Goal: Transaction & Acquisition: Purchase product/service

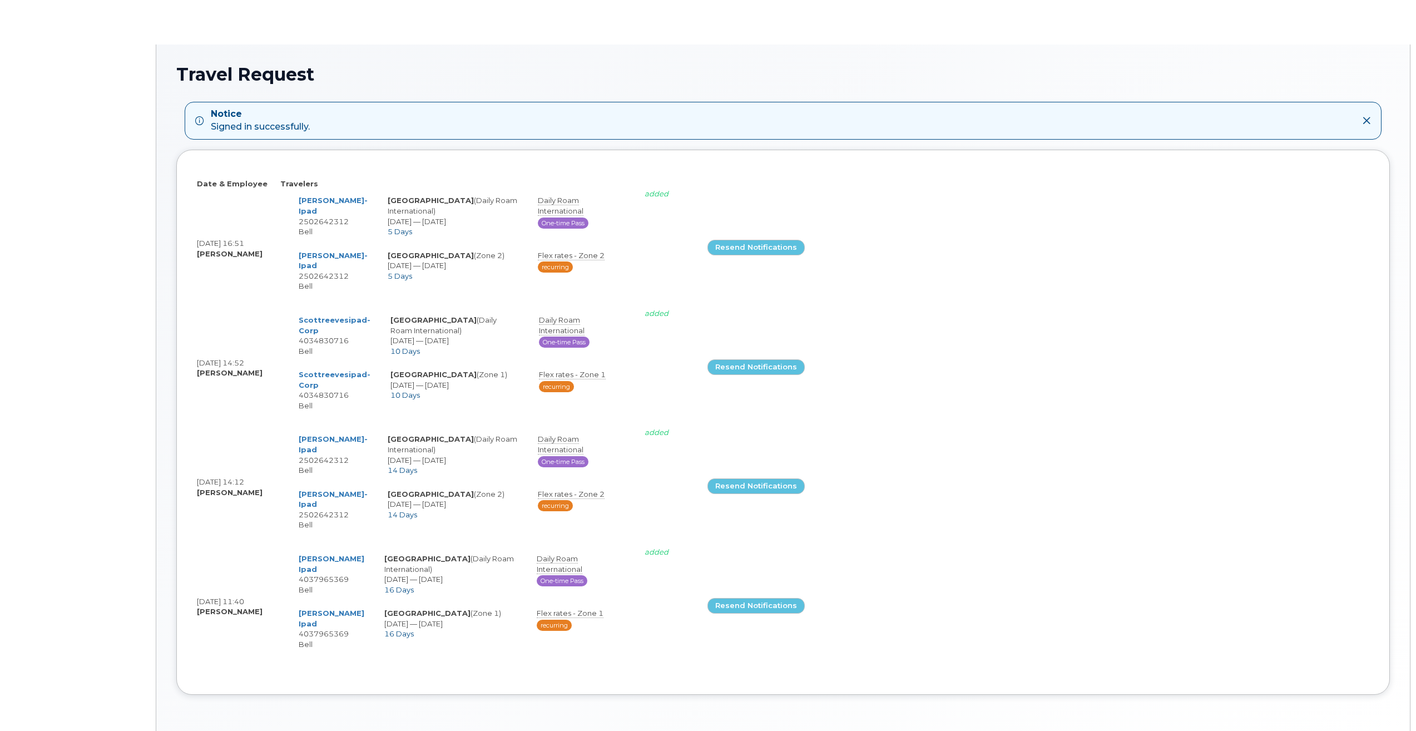
select select
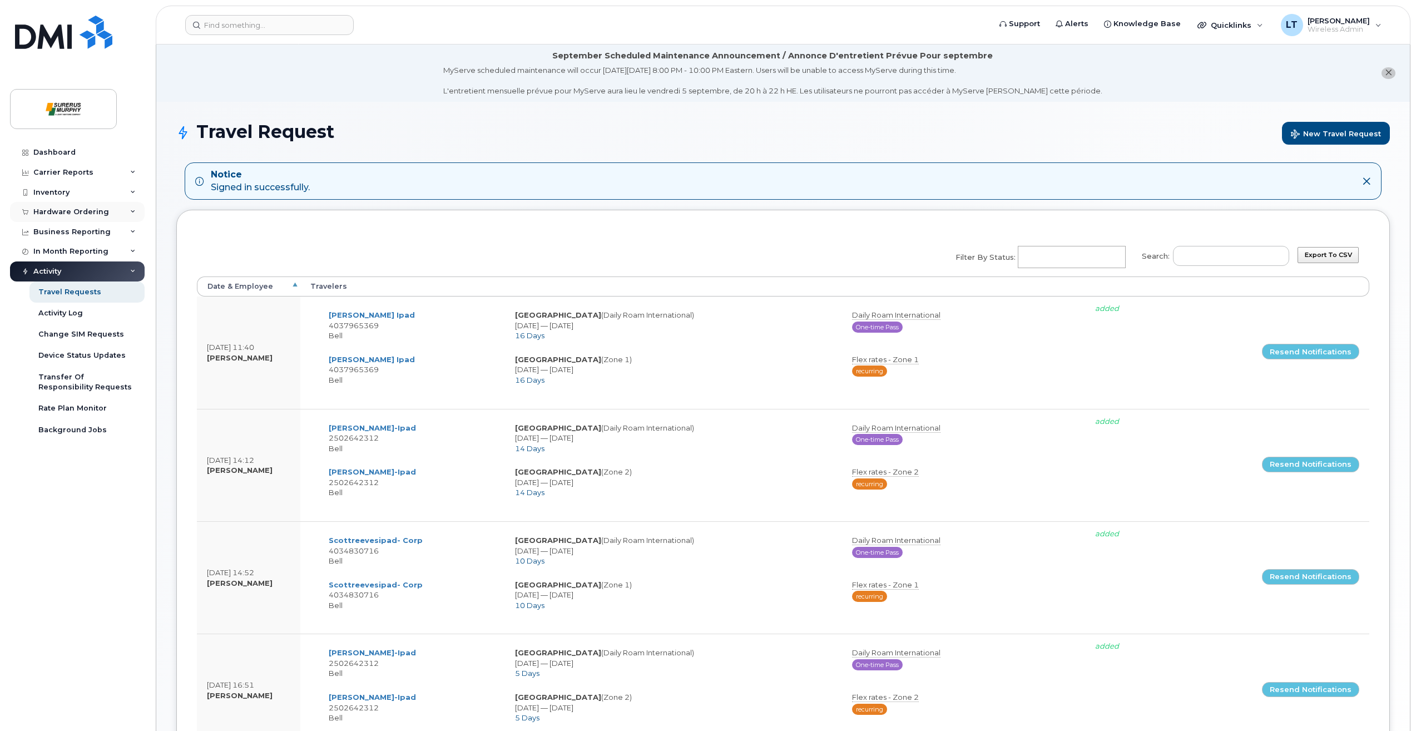
click at [47, 220] on div "Hardware Ordering" at bounding box center [77, 212] width 135 height 20
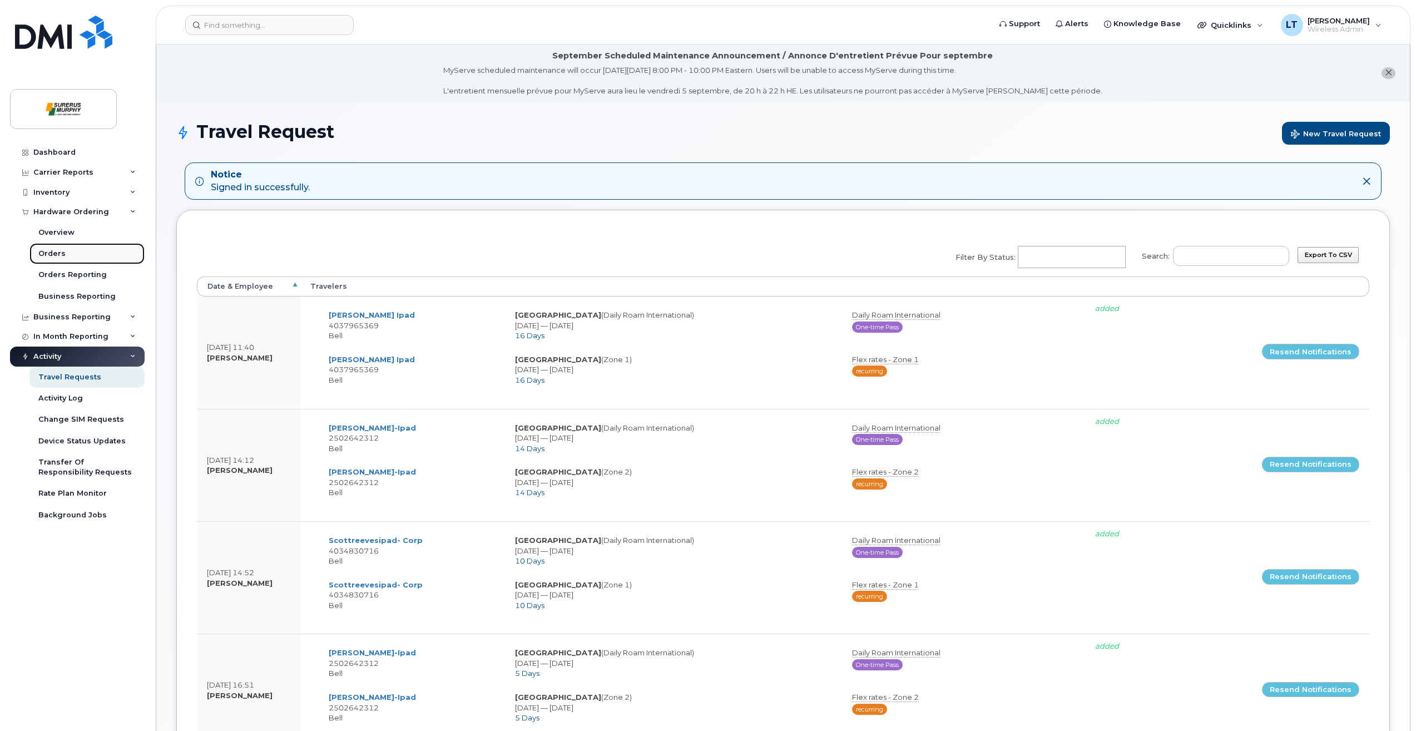
click at [72, 250] on link "Orders" at bounding box center [86, 253] width 115 height 21
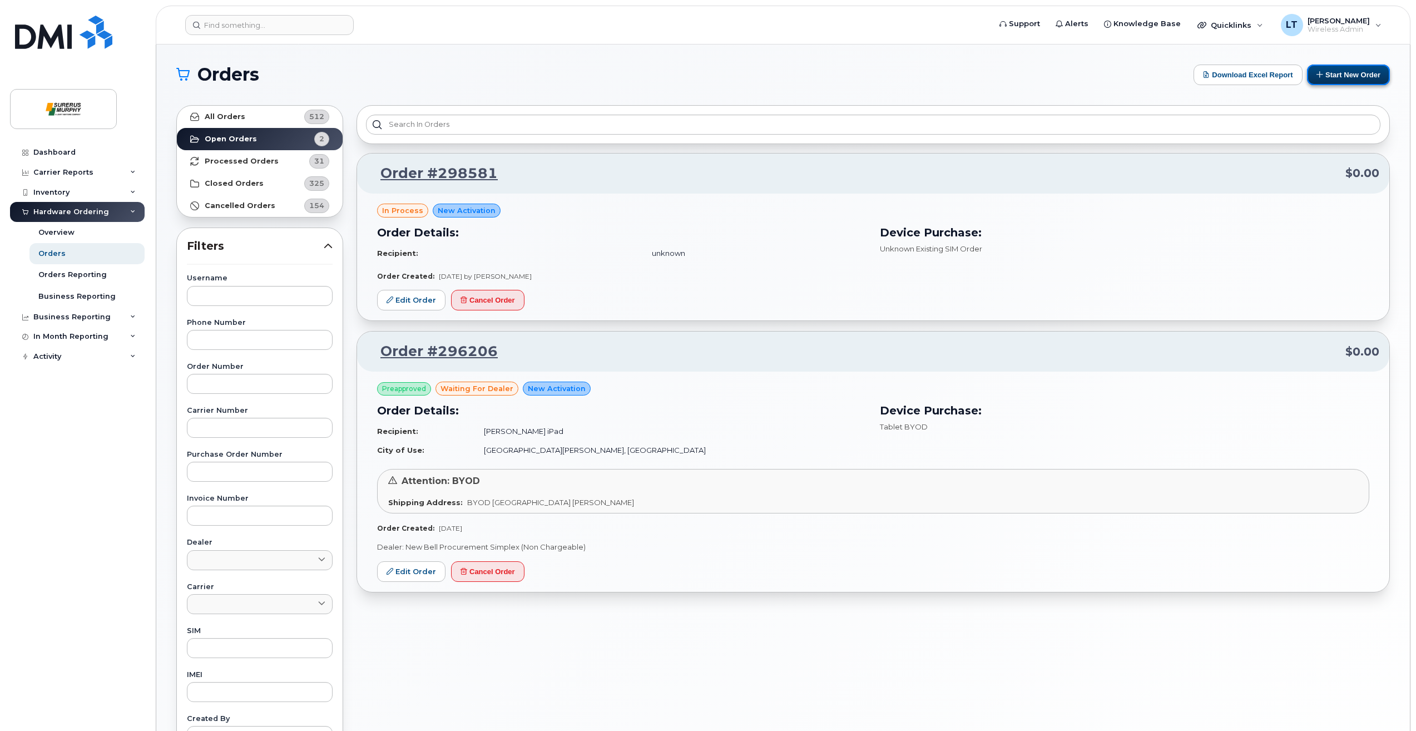
click at [1338, 80] on button "Start New Order" at bounding box center [1348, 75] width 83 height 21
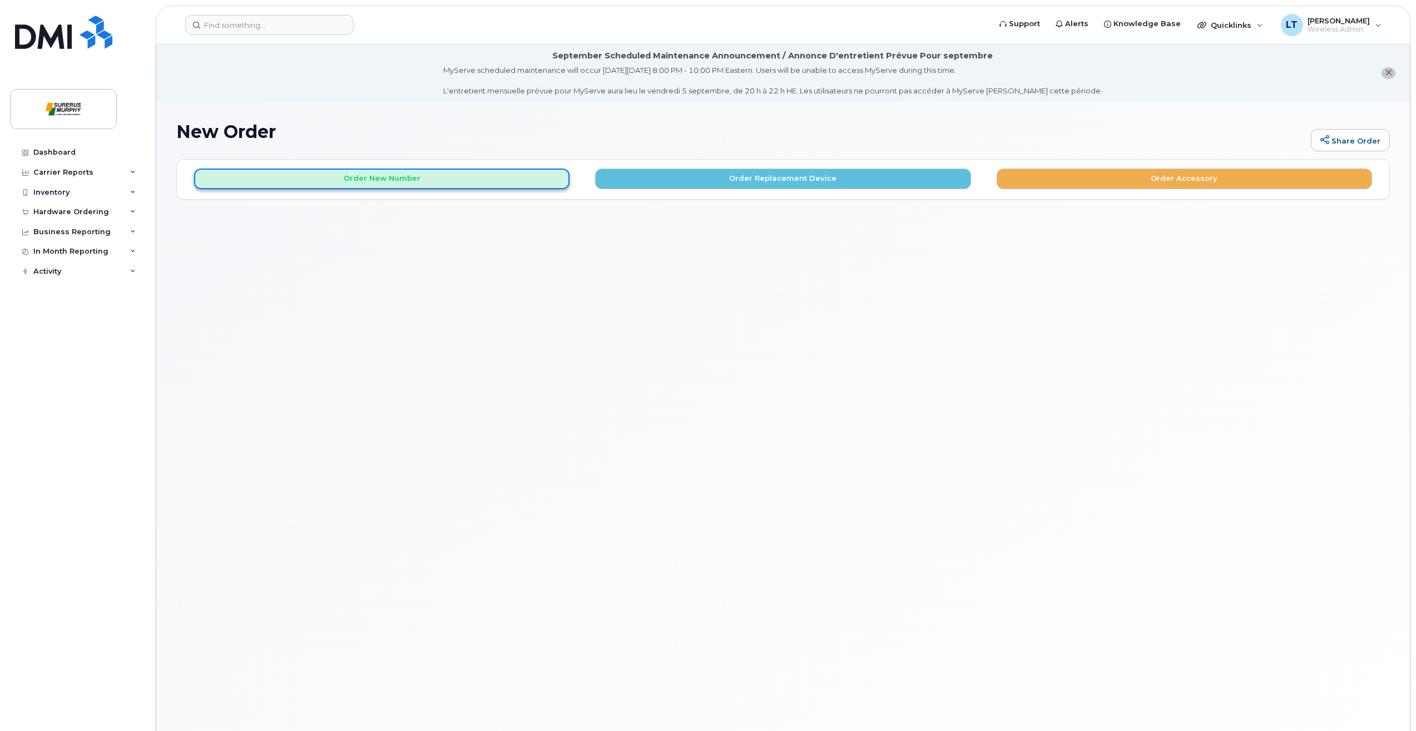
click at [473, 171] on button "Order New Number" at bounding box center [381, 179] width 375 height 21
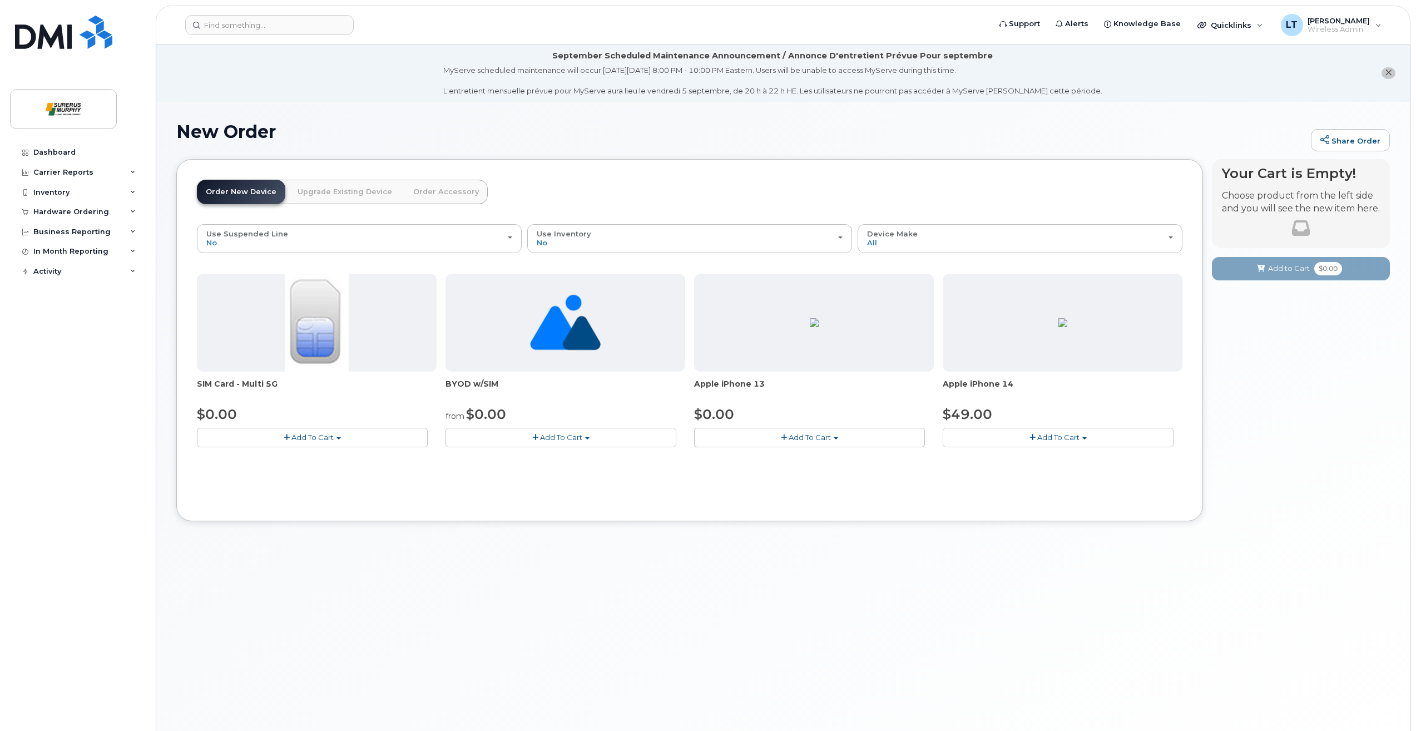
click at [725, 444] on button "Add To Cart" at bounding box center [809, 437] width 231 height 19
click at [740, 459] on span "Model Midnight 128 GB ships when available" at bounding box center [797, 457] width 161 height 9
click at [774, 445] on button "Add To Cart" at bounding box center [809, 437] width 231 height 19
click at [786, 456] on span "Model Midnight 128 GB ships when available" at bounding box center [797, 457] width 161 height 9
click at [786, 456] on div "SIM Card - Multi 5G $0.00 Add To Cart $0.00 - New Activation BYOD w/SIM from $0…" at bounding box center [690, 369] width 986 height 191
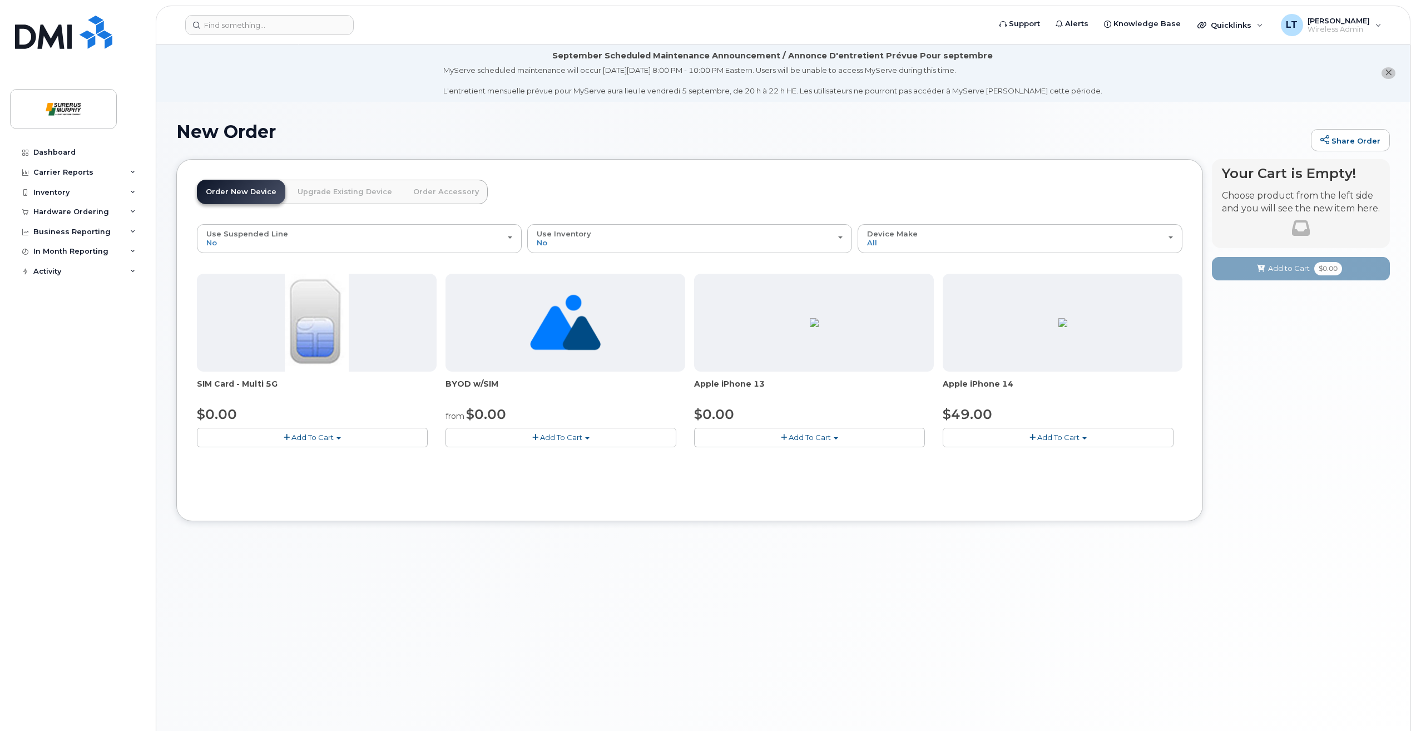
click at [790, 445] on button "Add To Cart" at bounding box center [809, 437] width 231 height 19
click at [785, 479] on ul "Model Midnight 128 GB ships when available $0.00 - 3-year activation (128GB mod…" at bounding box center [793, 464] width 198 height 33
click at [783, 443] on button "Add To Cart" at bounding box center [809, 437] width 231 height 19
click at [780, 478] on link "$0.00 - 3-year activation (128GB model)" at bounding box center [793, 472] width 192 height 14
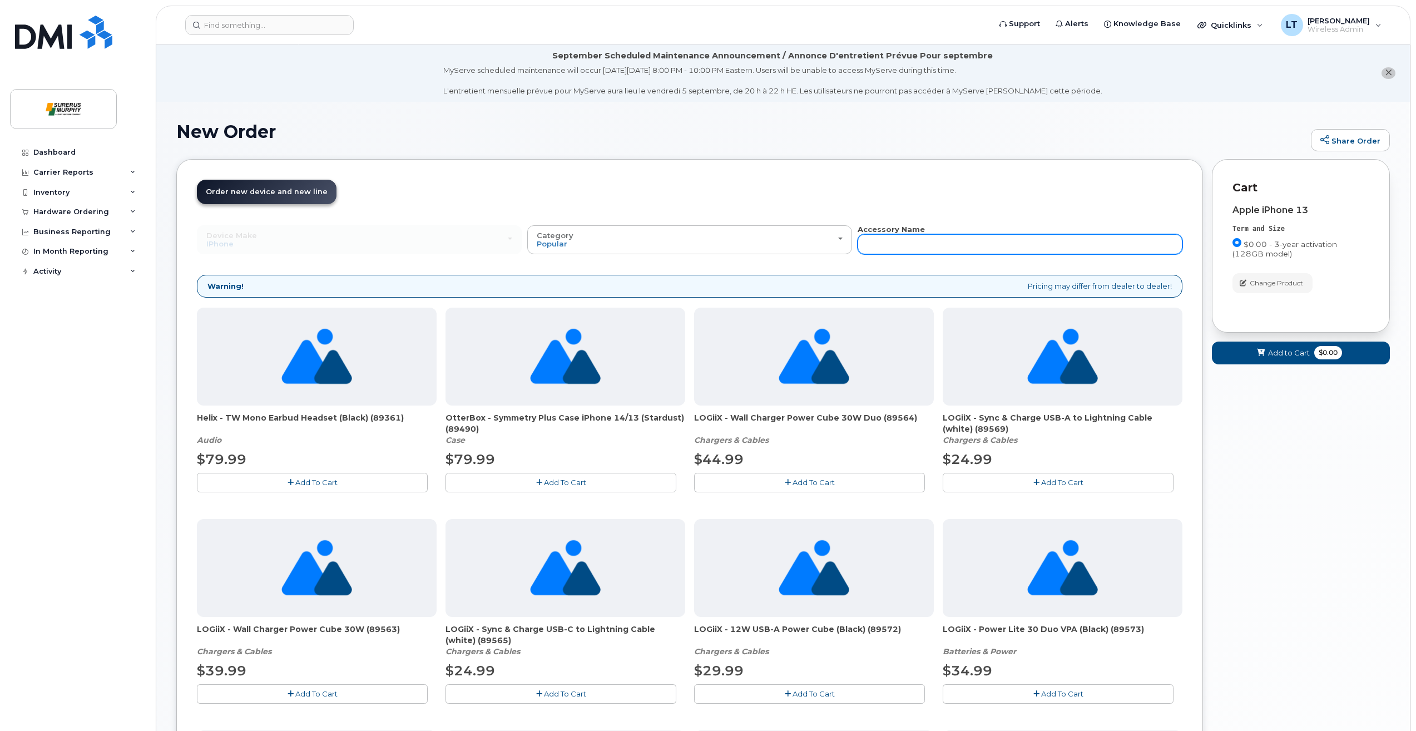
click at [897, 251] on input "text" at bounding box center [1020, 244] width 325 height 20
type input "commuter"
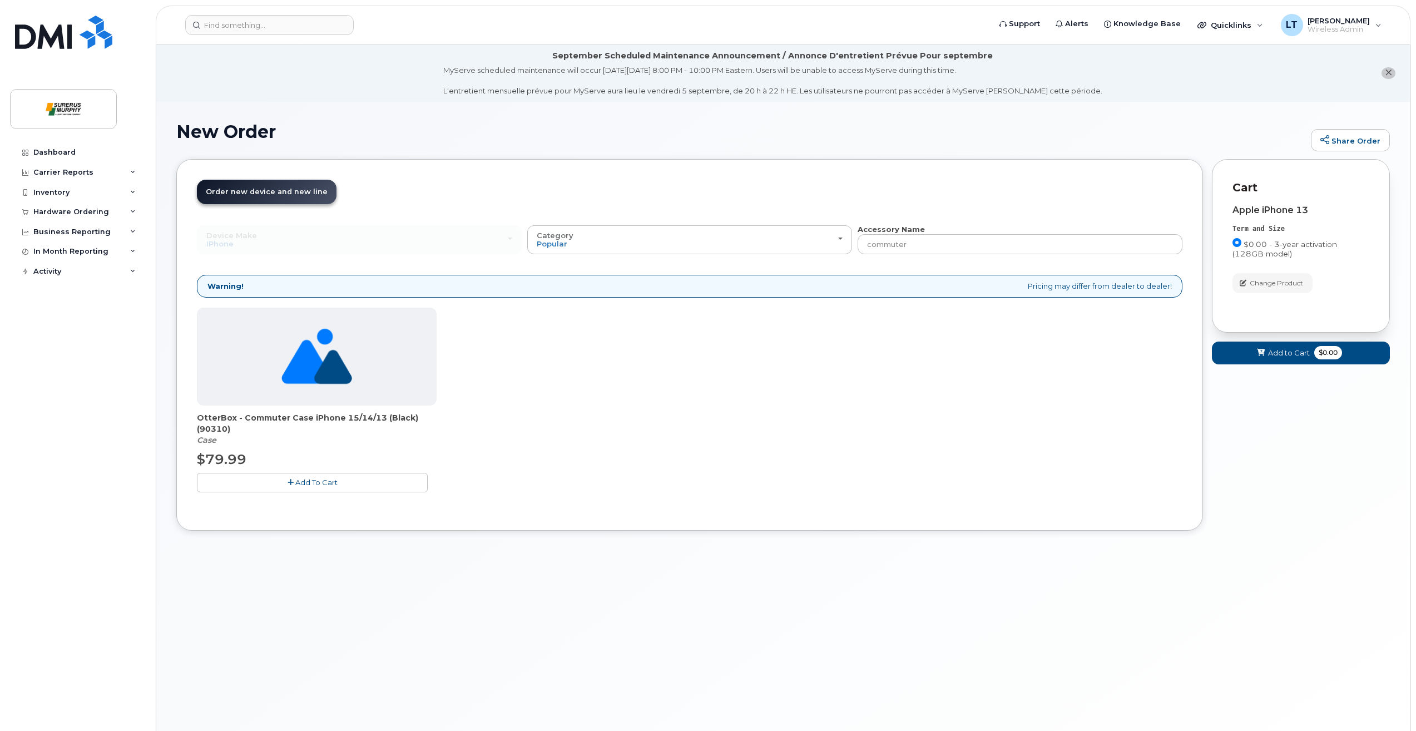
click at [332, 476] on button "Add To Cart" at bounding box center [312, 482] width 231 height 19
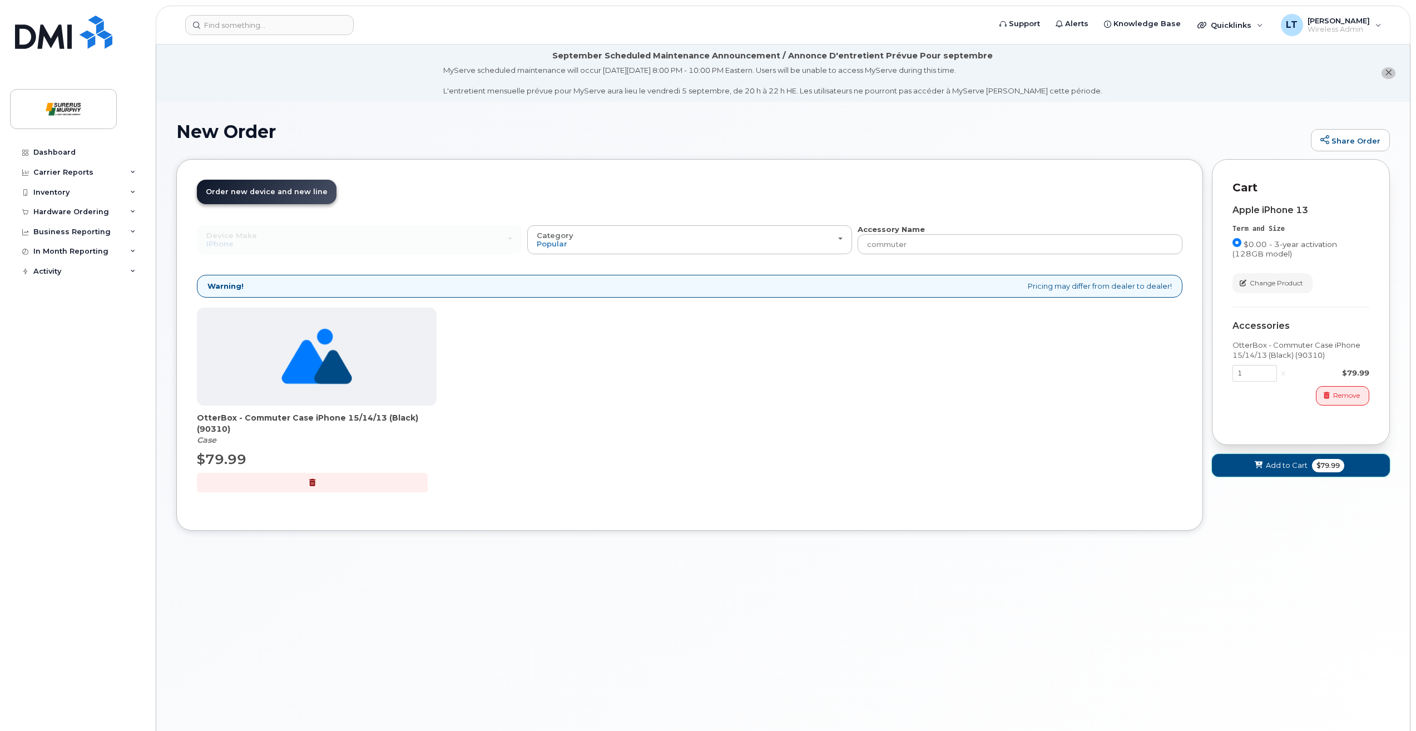
click at [1275, 464] on span "Add to Cart" at bounding box center [1287, 465] width 42 height 11
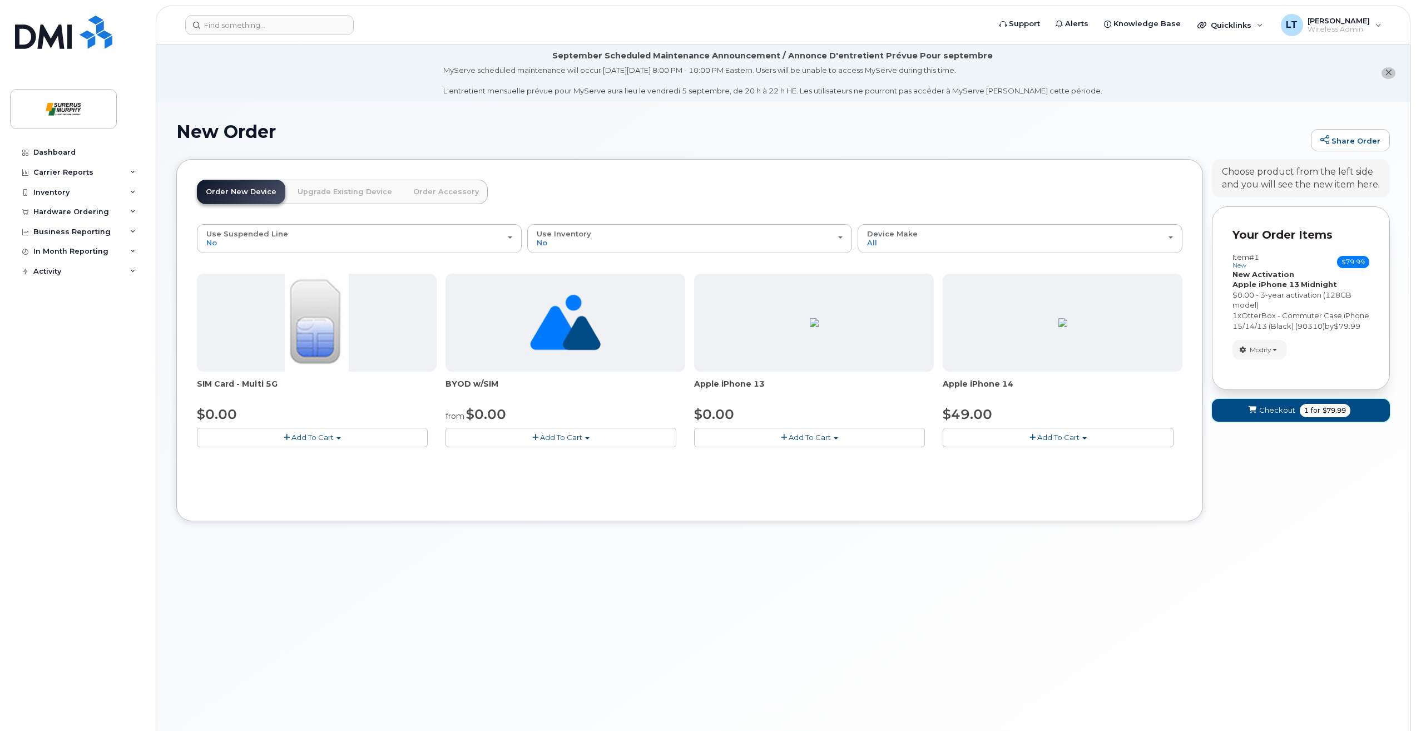
click at [1250, 415] on span "submit" at bounding box center [1252, 410] width 11 height 11
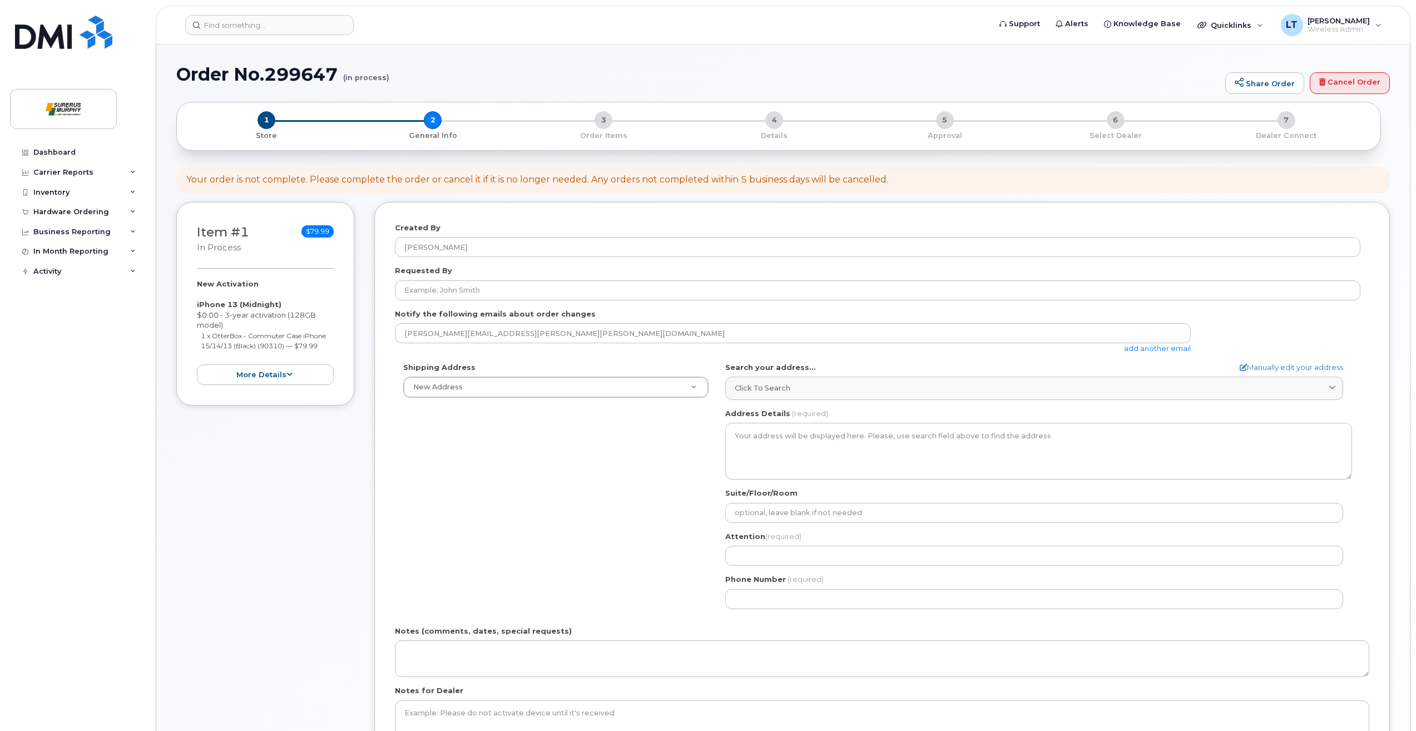
select select
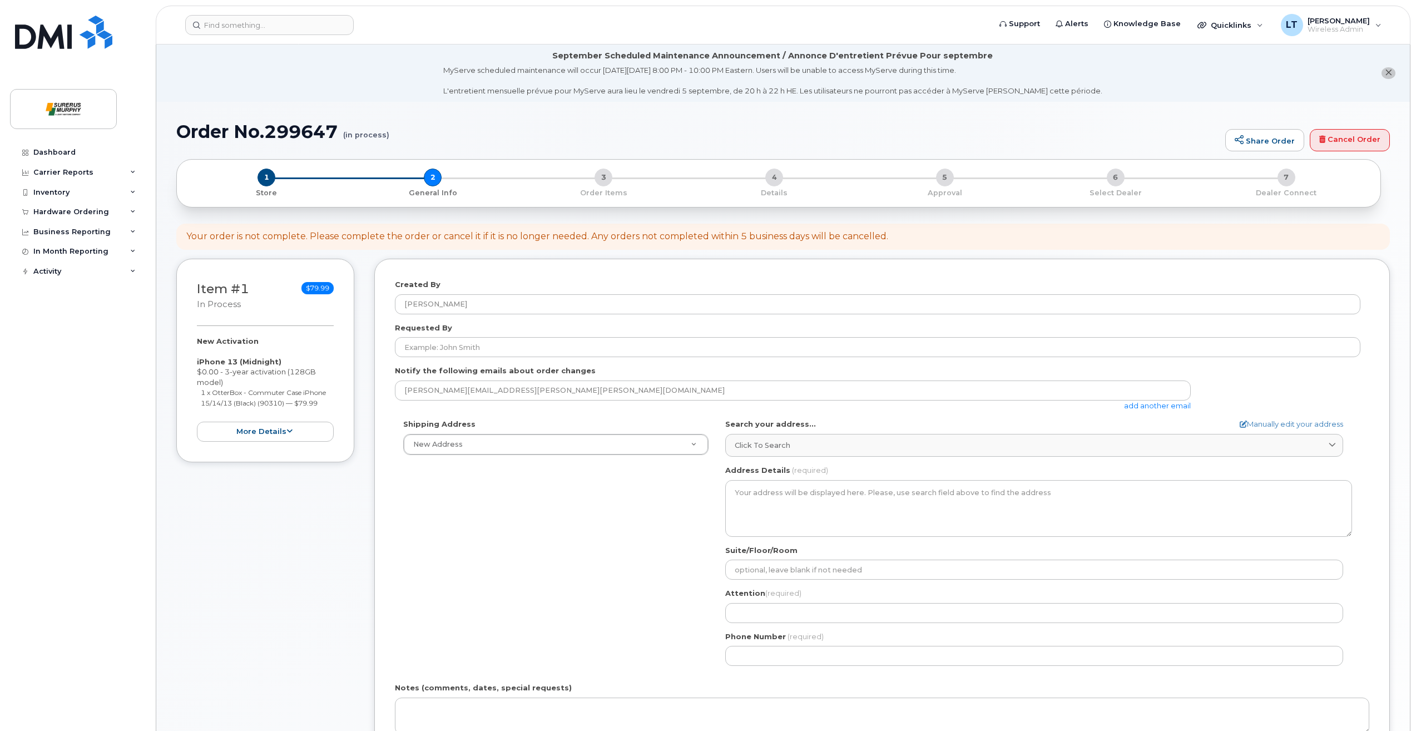
click at [293, 415] on div "New Activation iPhone 13 (Midnight) $0.00 - 3-year activation (128GB model) 1 x…" at bounding box center [265, 389] width 137 height 106
click at [294, 429] on button "more details" at bounding box center [265, 432] width 137 height 21
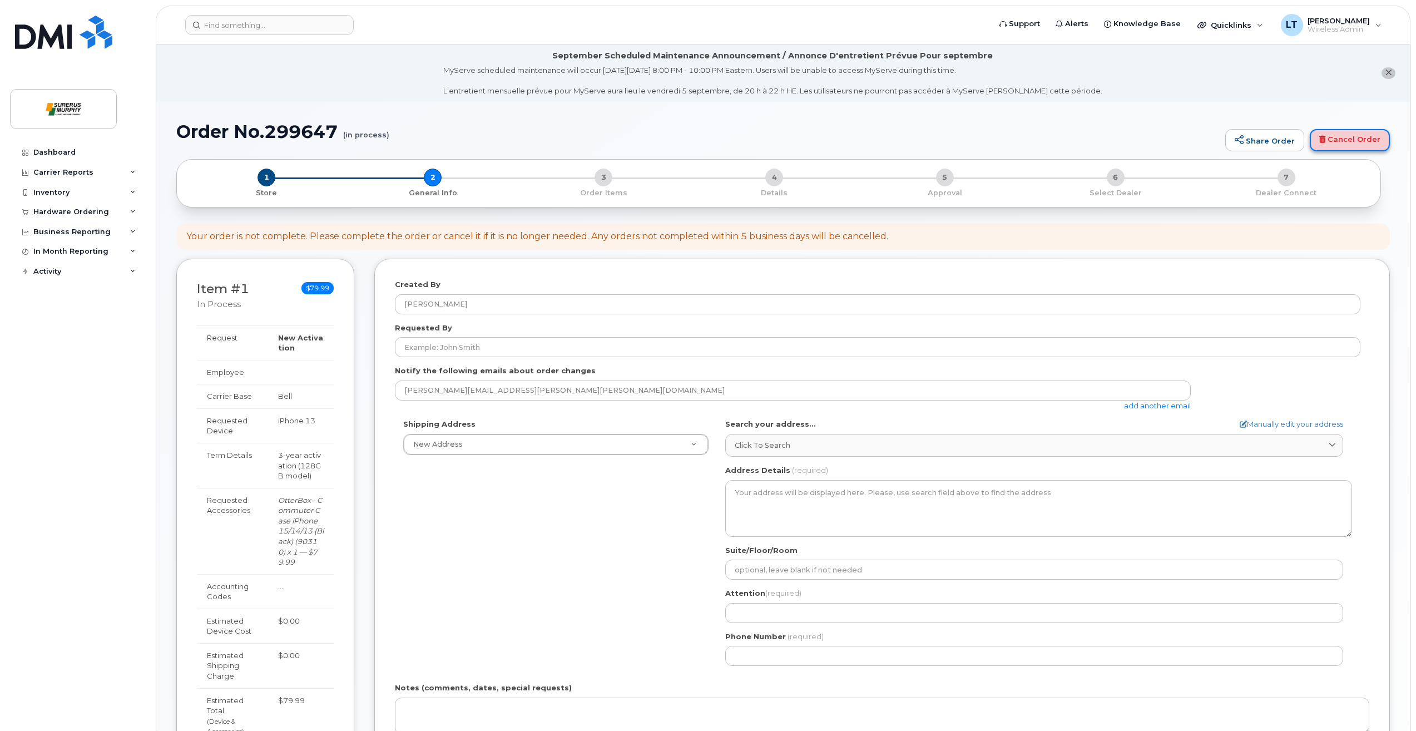
click at [1339, 132] on link "Cancel Order" at bounding box center [1350, 140] width 80 height 22
